Goal: Transaction & Acquisition: Purchase product/service

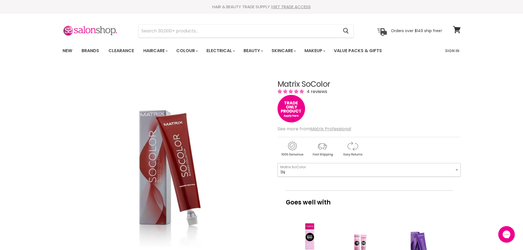
click at [323, 172] on select "1N 2N 3N 4N 5N 6N 7N 8N 10N 5NA 6NA 7NA 8NA 4A 6A" at bounding box center [369, 170] width 183 height 14
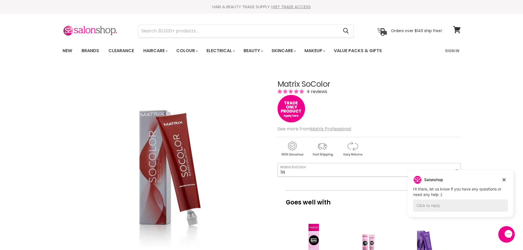
click at [322, 171] on select "1N 2N 3N 4N 5N 6N 7N 8N 10N 5NA 6NA 7NA 8NA 4A 6A" at bounding box center [369, 170] width 183 height 14
click at [278, 163] on select "1N 2N 3N 4N 5N 6N 7N 8N 10N 5NA 6NA 7NA 8NA 4A 6A" at bounding box center [369, 170] width 183 height 14
select select "5NA"
click at [504, 180] on icon "Dismiss campaign" at bounding box center [504, 179] width 3 height 3
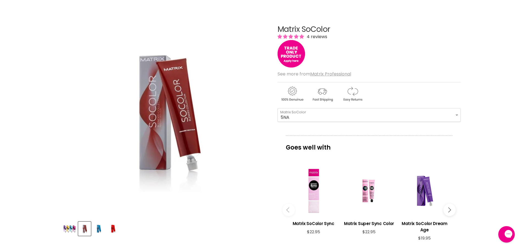
scroll to position [165, 0]
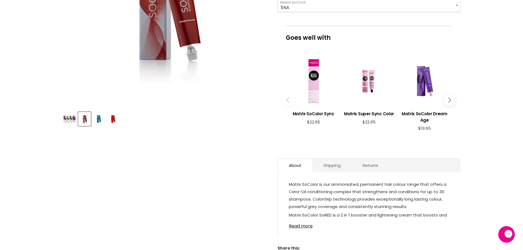
click at [74, 119] on img "Product thumbnails" at bounding box center [69, 119] width 13 height 10
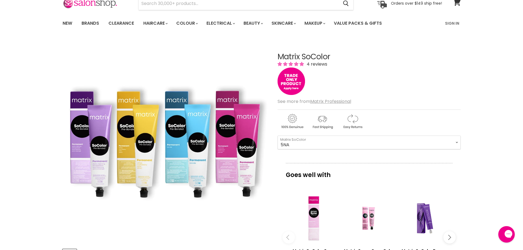
scroll to position [0, 0]
